Goal: Find specific page/section: Find specific page/section

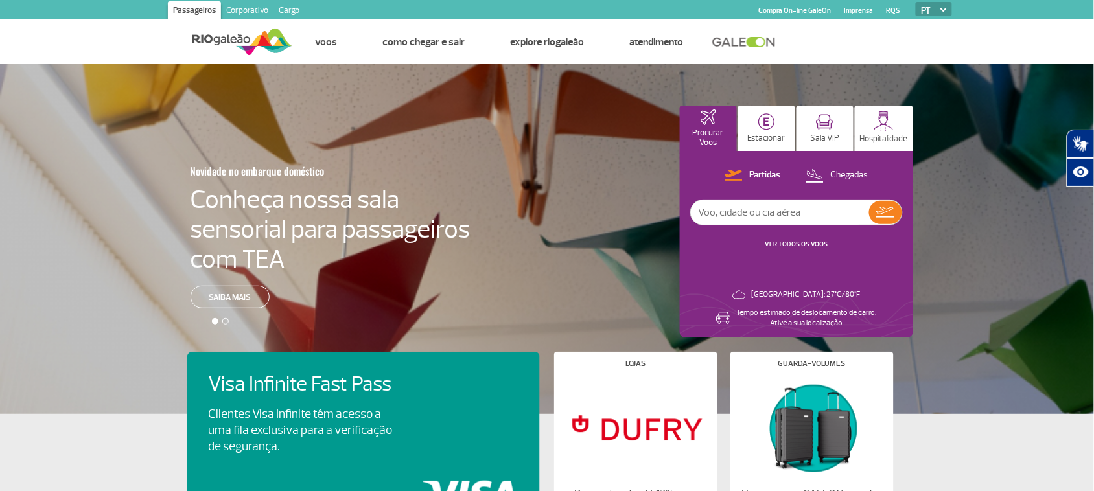
click at [279, 12] on link "Cargo" at bounding box center [289, 11] width 31 height 21
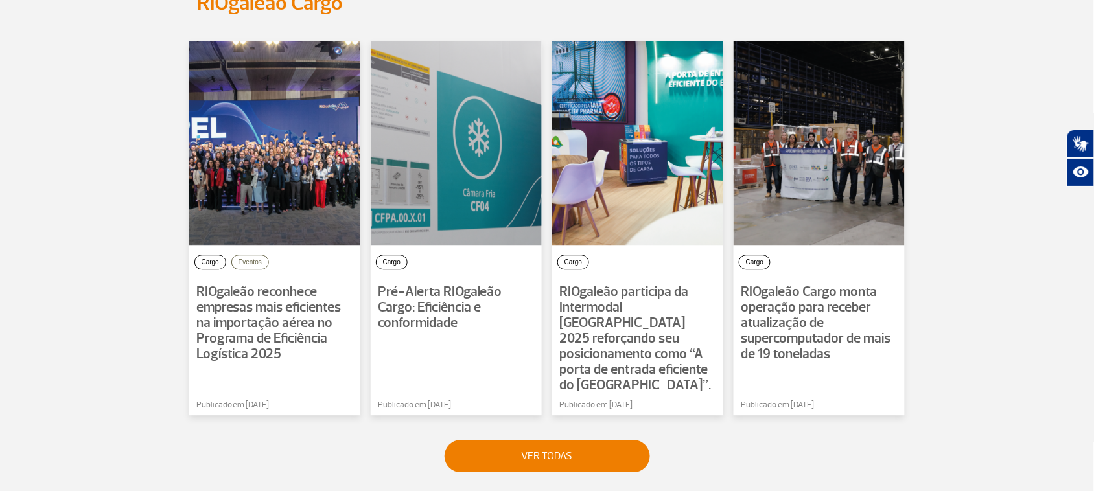
scroll to position [891, 0]
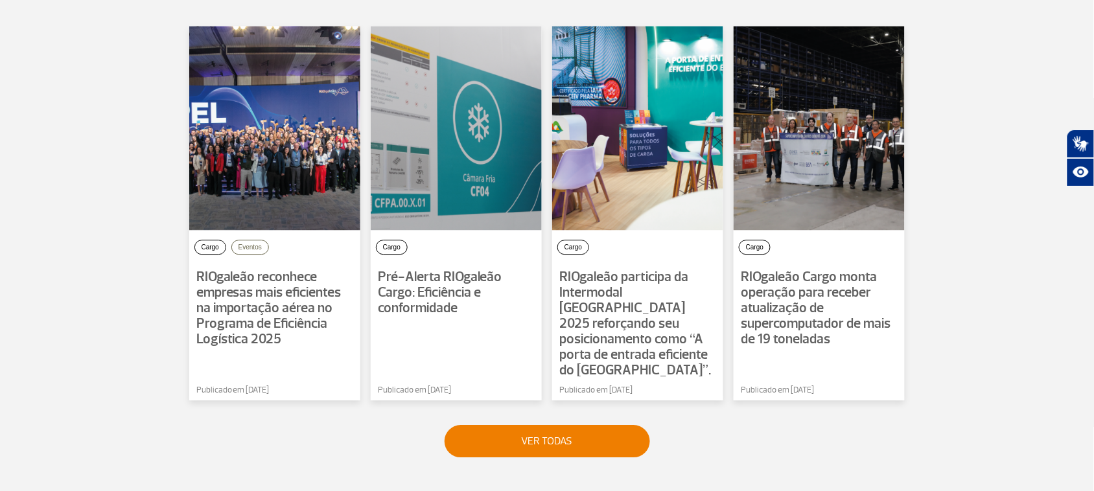
click at [941, 183] on section "Notícias RIOgaleão Cargo Cargo Eventos RIOgaleão reconhece empresas mais eficie…" at bounding box center [547, 229] width 1094 height 561
click at [937, 185] on section "Notícias RIOgaleão Cargo Cargo Eventos RIOgaleão reconhece empresas mais eficie…" at bounding box center [547, 229] width 1094 height 561
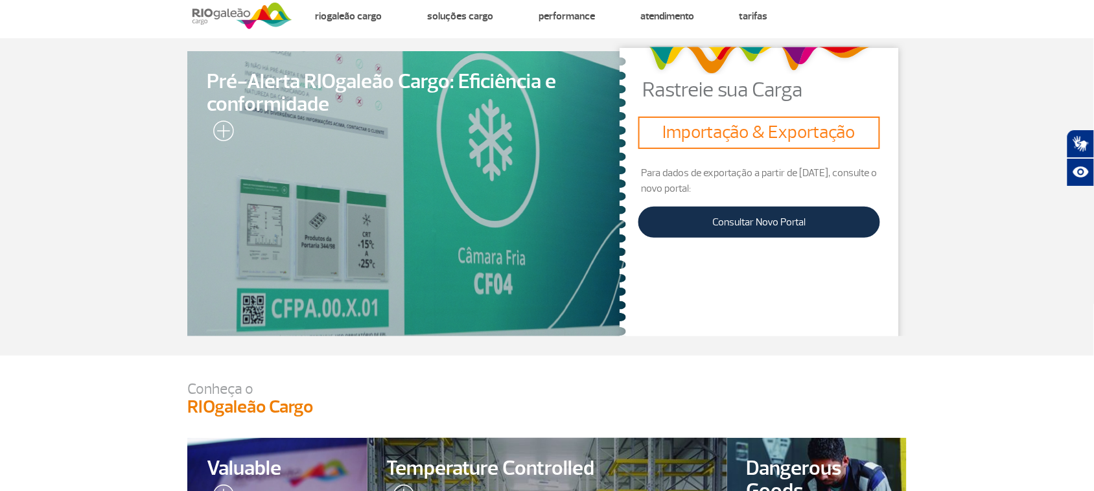
scroll to position [0, 0]
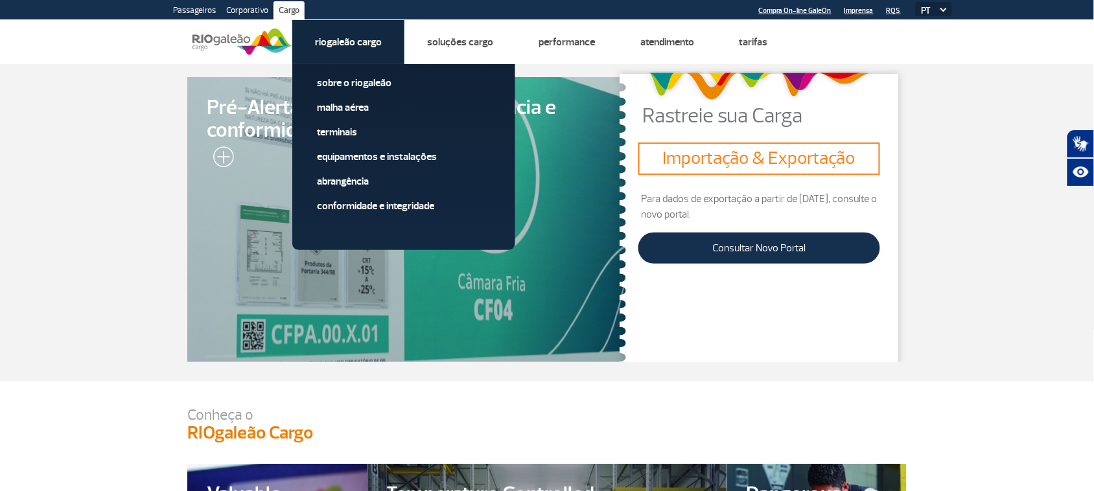
click at [383, 42] on li "Riogaleão Cargo Sobre o RIOgaleão Malha Aérea Terminais Equipamentos e Instalaç…" at bounding box center [348, 42] width 112 height 44
click at [360, 83] on link "Sobre o RIOgaleão" at bounding box center [404, 83] width 174 height 14
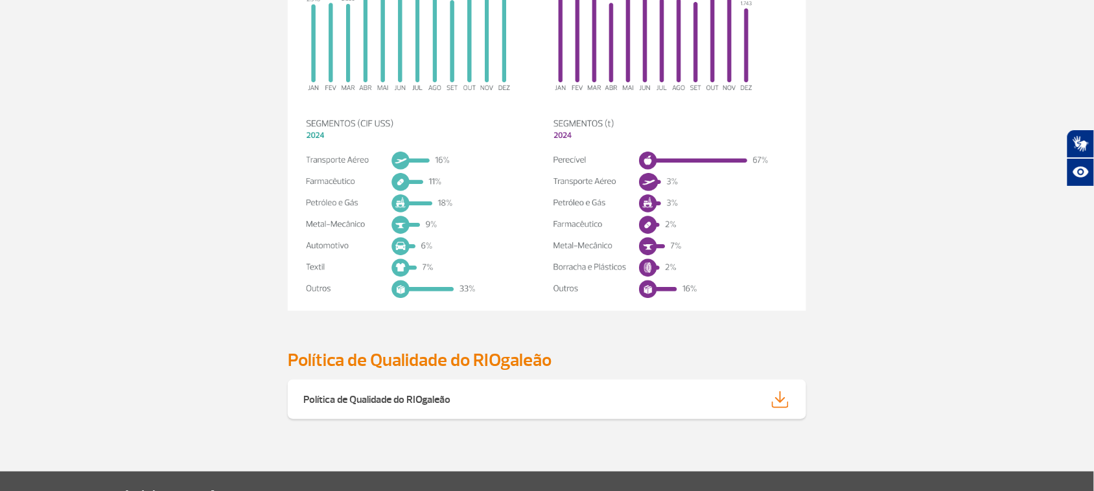
scroll to position [1621, 0]
